Goal: Task Accomplishment & Management: Manage account settings

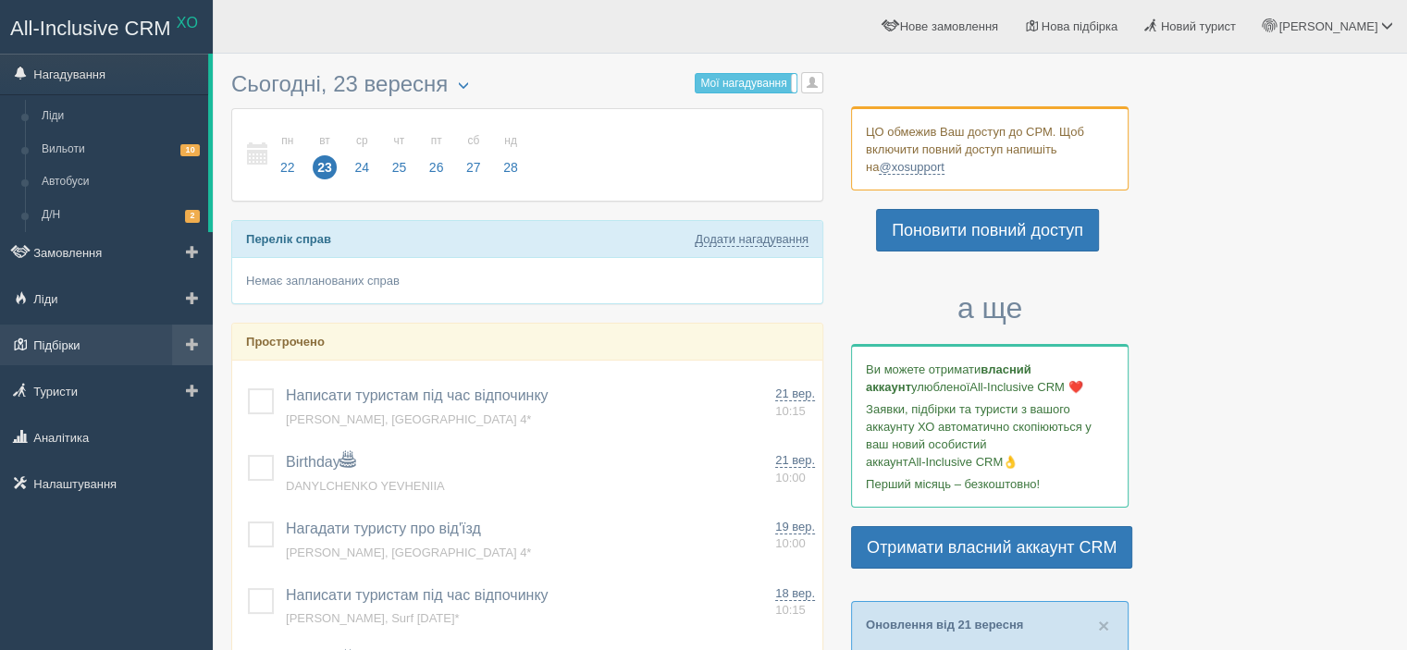
click at [49, 351] on link "Підбірки" at bounding box center [106, 345] width 213 height 41
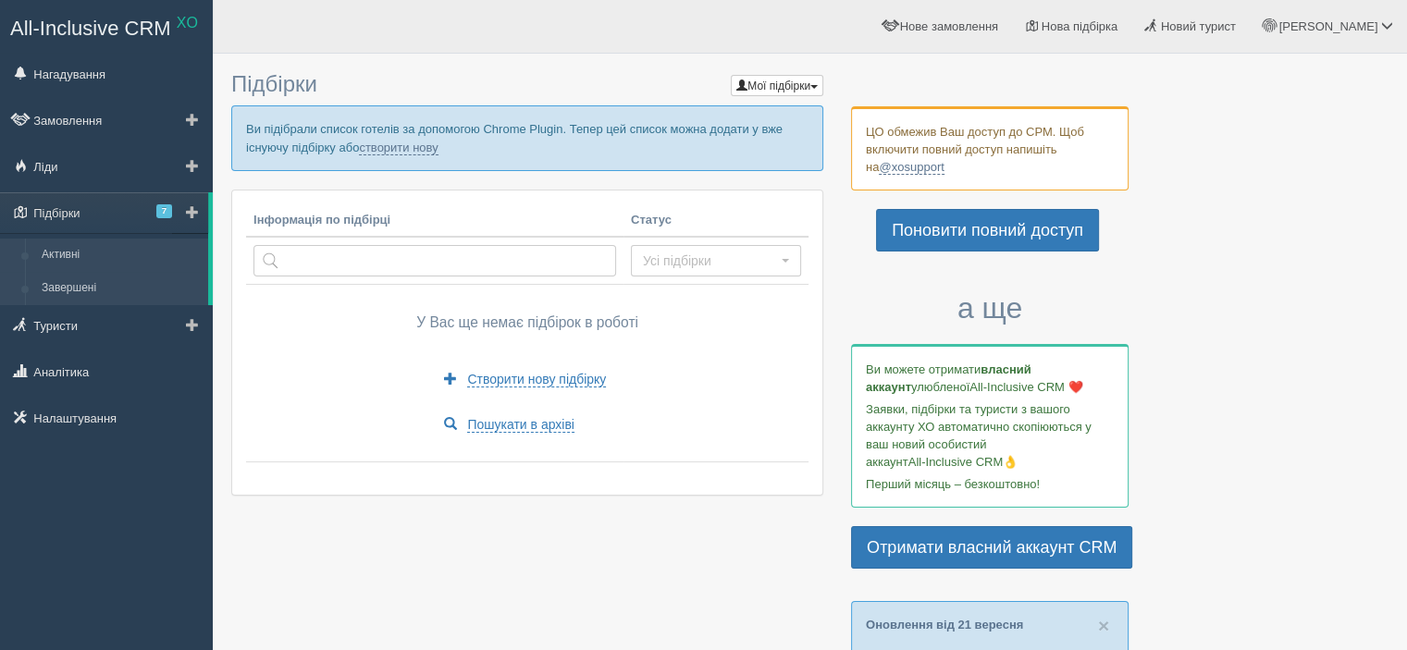
click at [58, 299] on link "Завершені" at bounding box center [120, 288] width 175 height 33
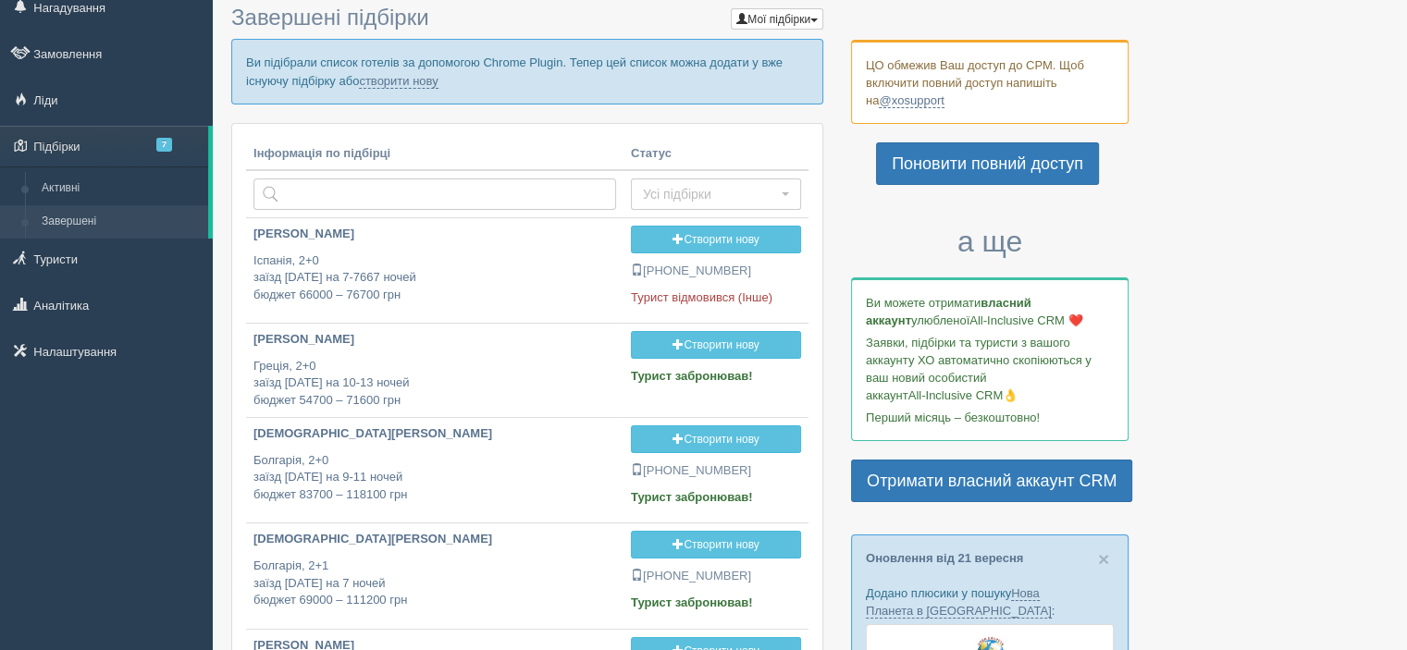
scroll to position [36, 0]
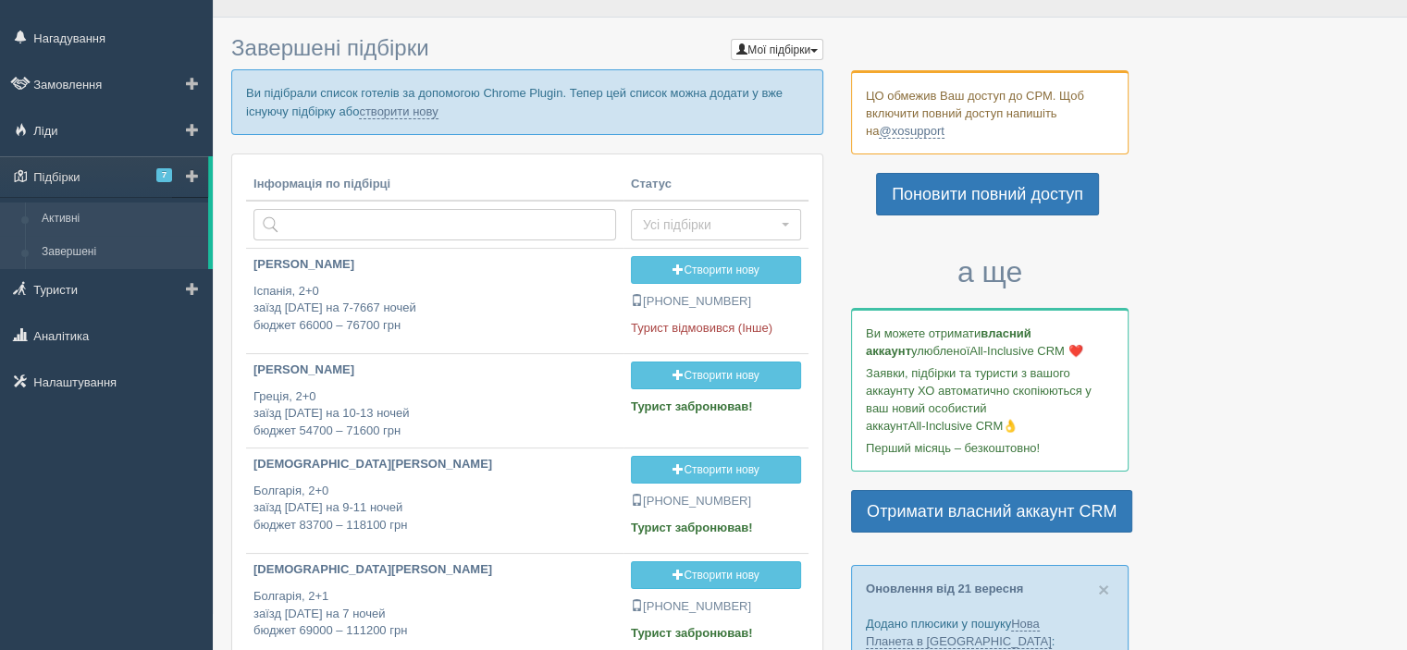
click at [65, 213] on link "Активні" at bounding box center [120, 219] width 175 height 33
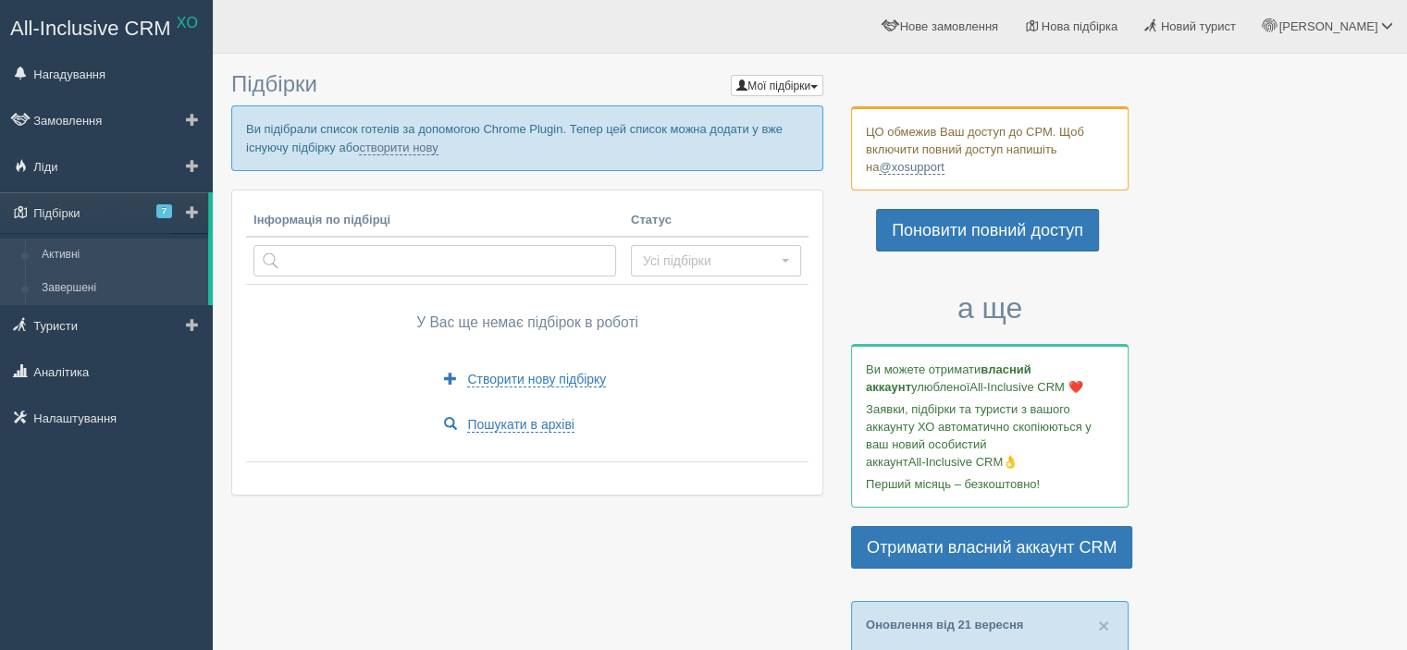
click at [71, 280] on link "Завершені" at bounding box center [120, 288] width 175 height 33
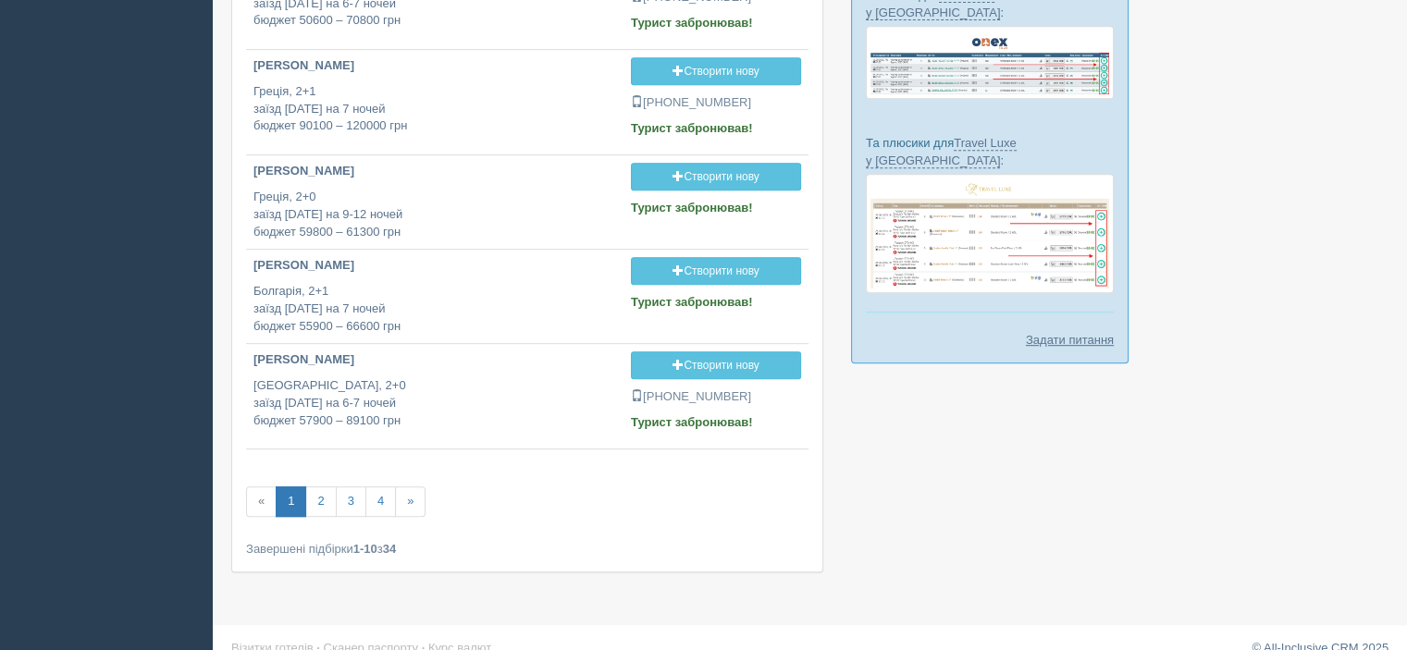
scroll to position [875, 0]
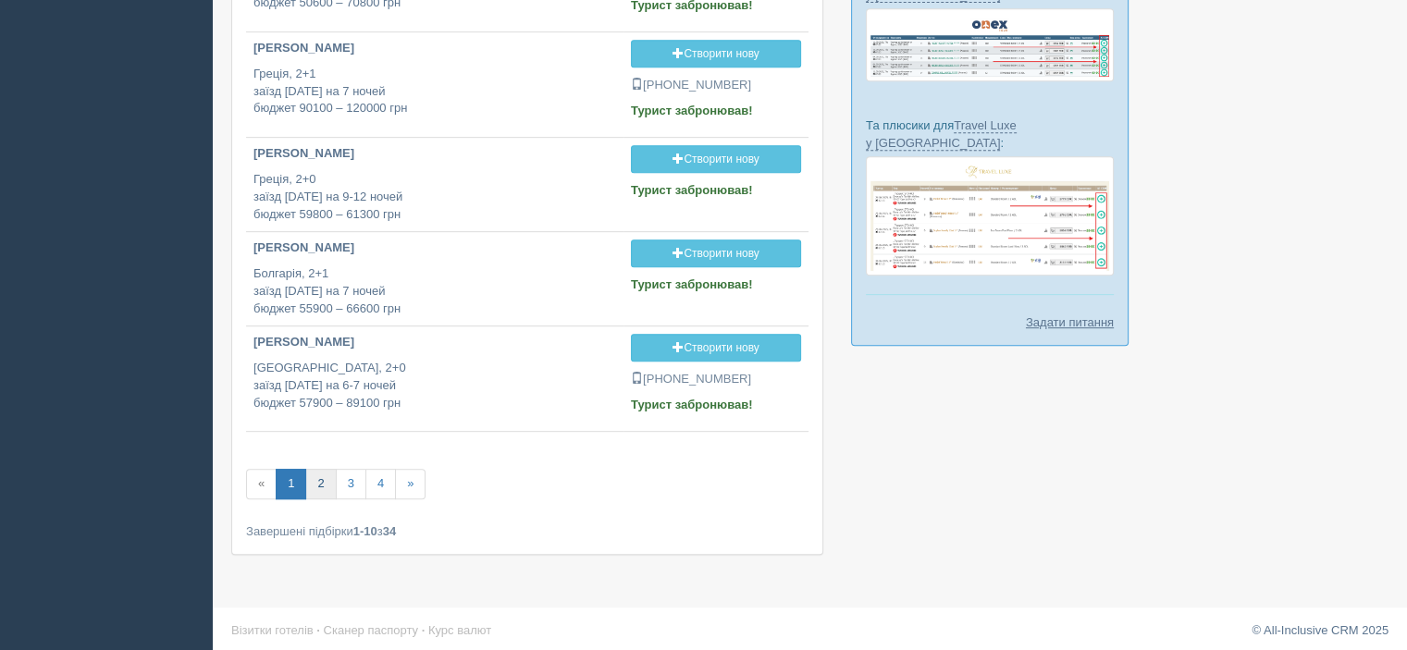
click at [319, 473] on link "2" at bounding box center [320, 484] width 31 height 31
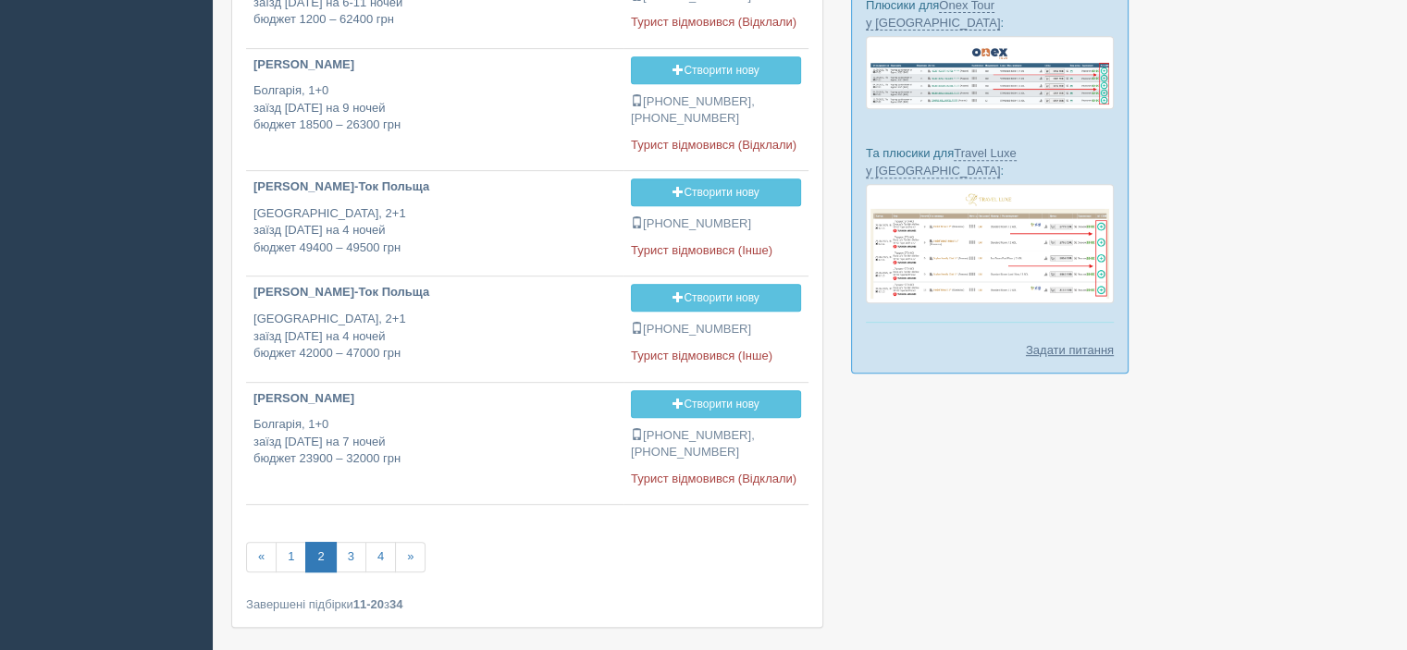
scroll to position [869, 0]
